Goal: Task Accomplishment & Management: Manage account settings

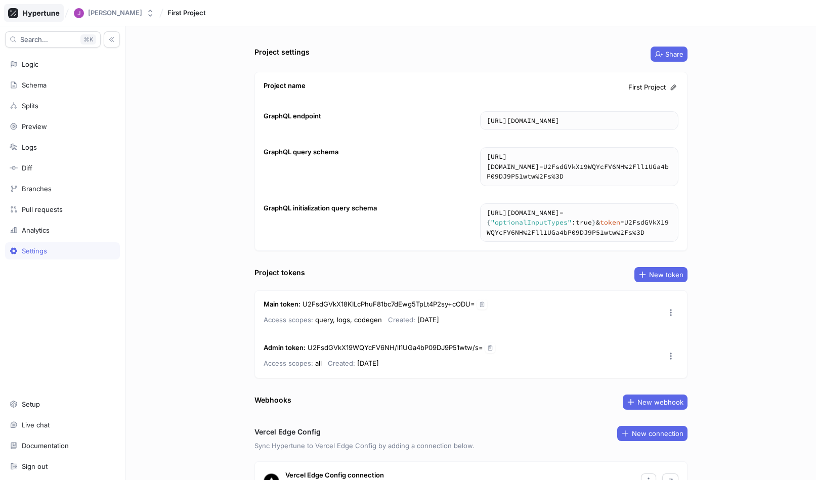
scroll to position [66, 0]
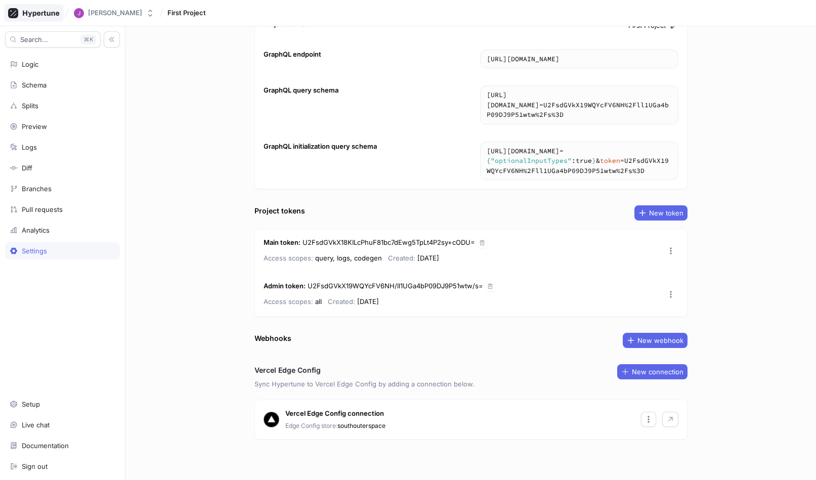
click at [39, 8] on icon at bounding box center [34, 13] width 52 height 10
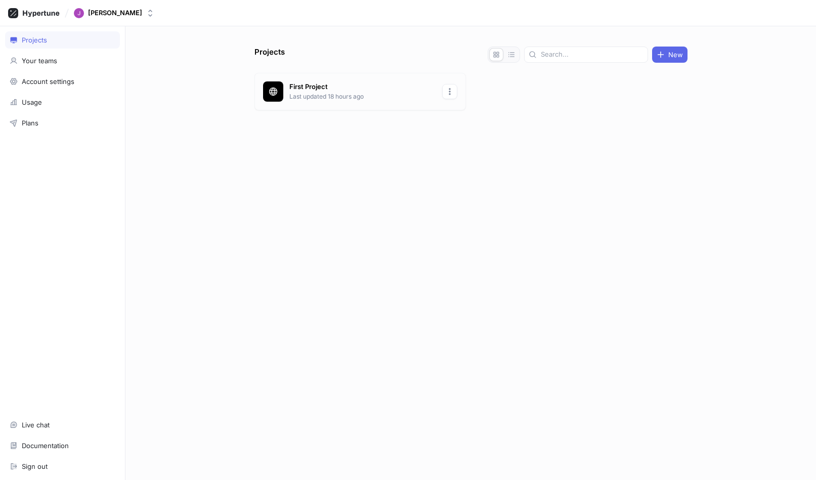
click at [448, 90] on icon "button" at bounding box center [450, 92] width 8 height 8
click at [373, 99] on div "First Project Last updated 18 hours ago" at bounding box center [361, 91] width 212 height 37
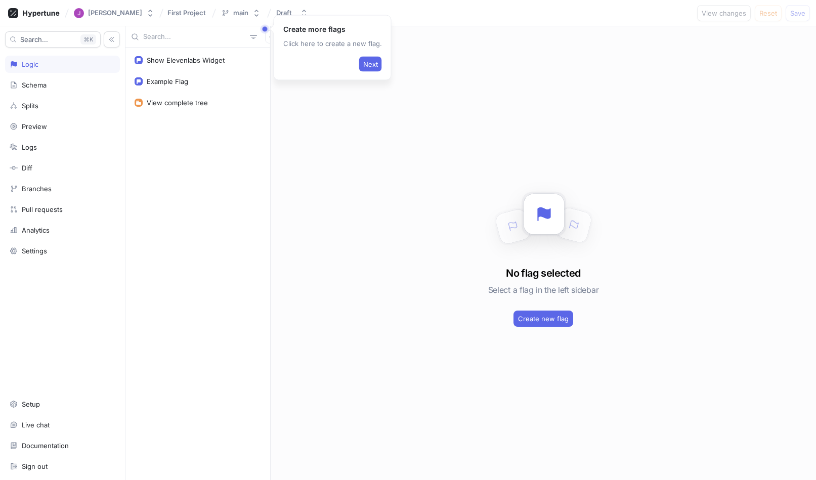
click at [339, 158] on div "No flag selected Select a flag in the left sidebar Create new flag" at bounding box center [544, 253] width 546 height 454
click at [39, 254] on div "Settings" at bounding box center [34, 251] width 25 height 8
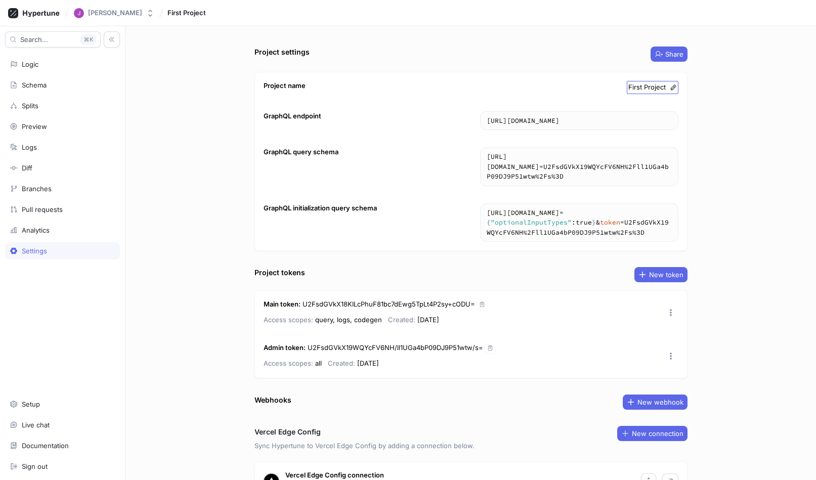
click at [673, 86] on icon at bounding box center [673, 87] width 7 height 7
type input "South Outer Space"
click at [721, 89] on div "Project settings Share Project name South Outer Space South Outer Space GraphQL…" at bounding box center [471, 253] width 691 height 454
